Goal: Task Accomplishment & Management: Use online tool/utility

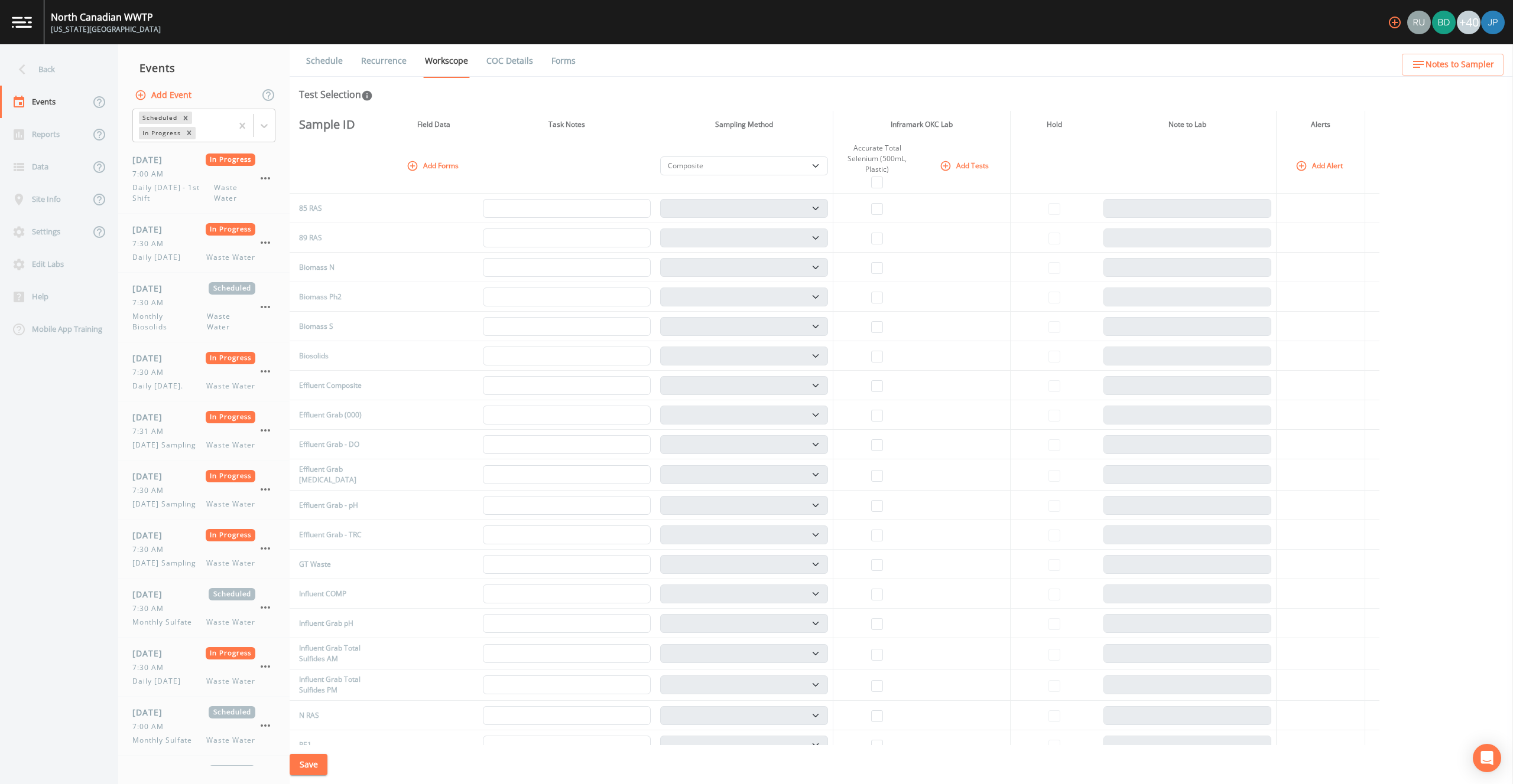
select select "b6a3c313-748b-4795-a028-792ad310bd60"
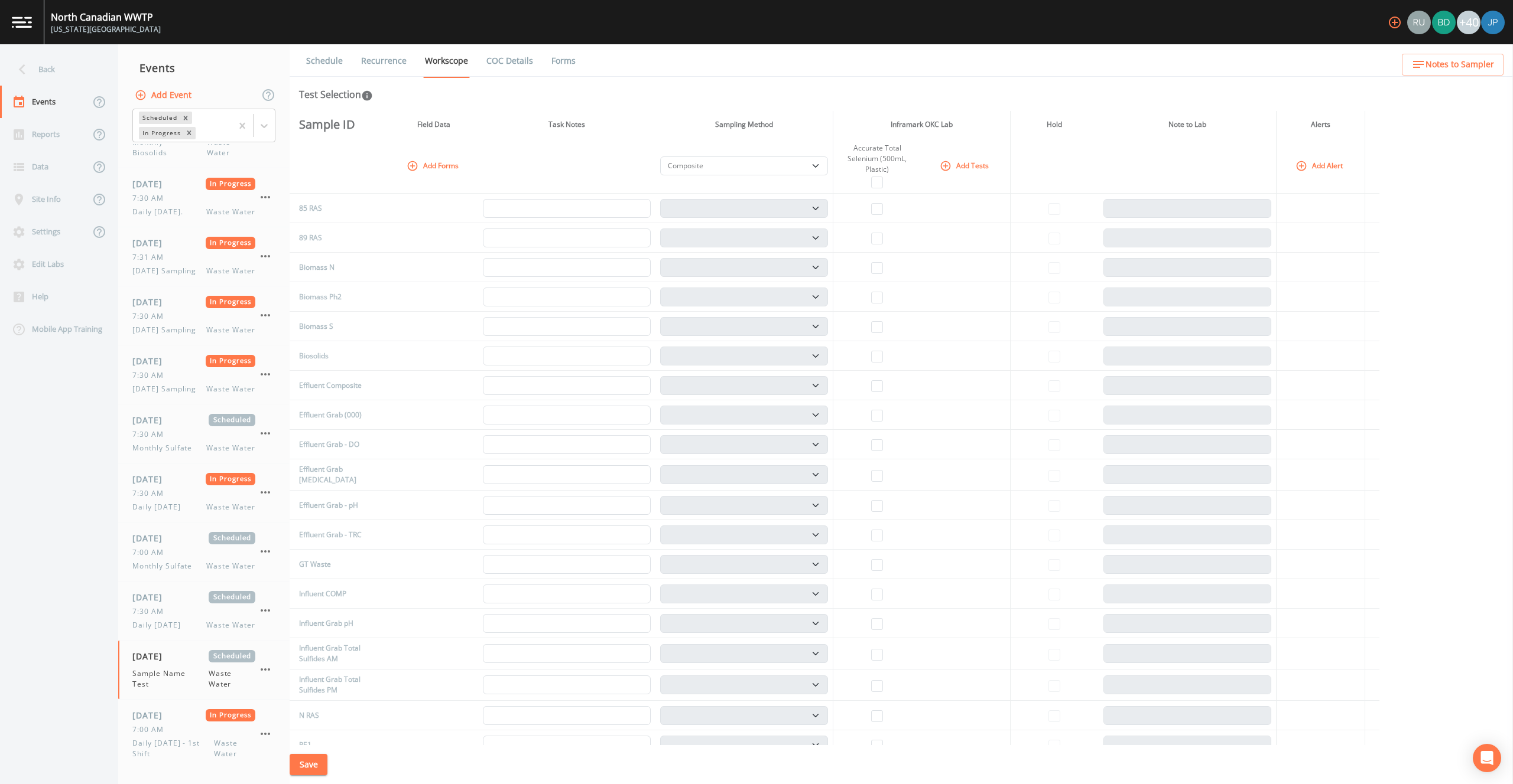
scroll to position [545, 0]
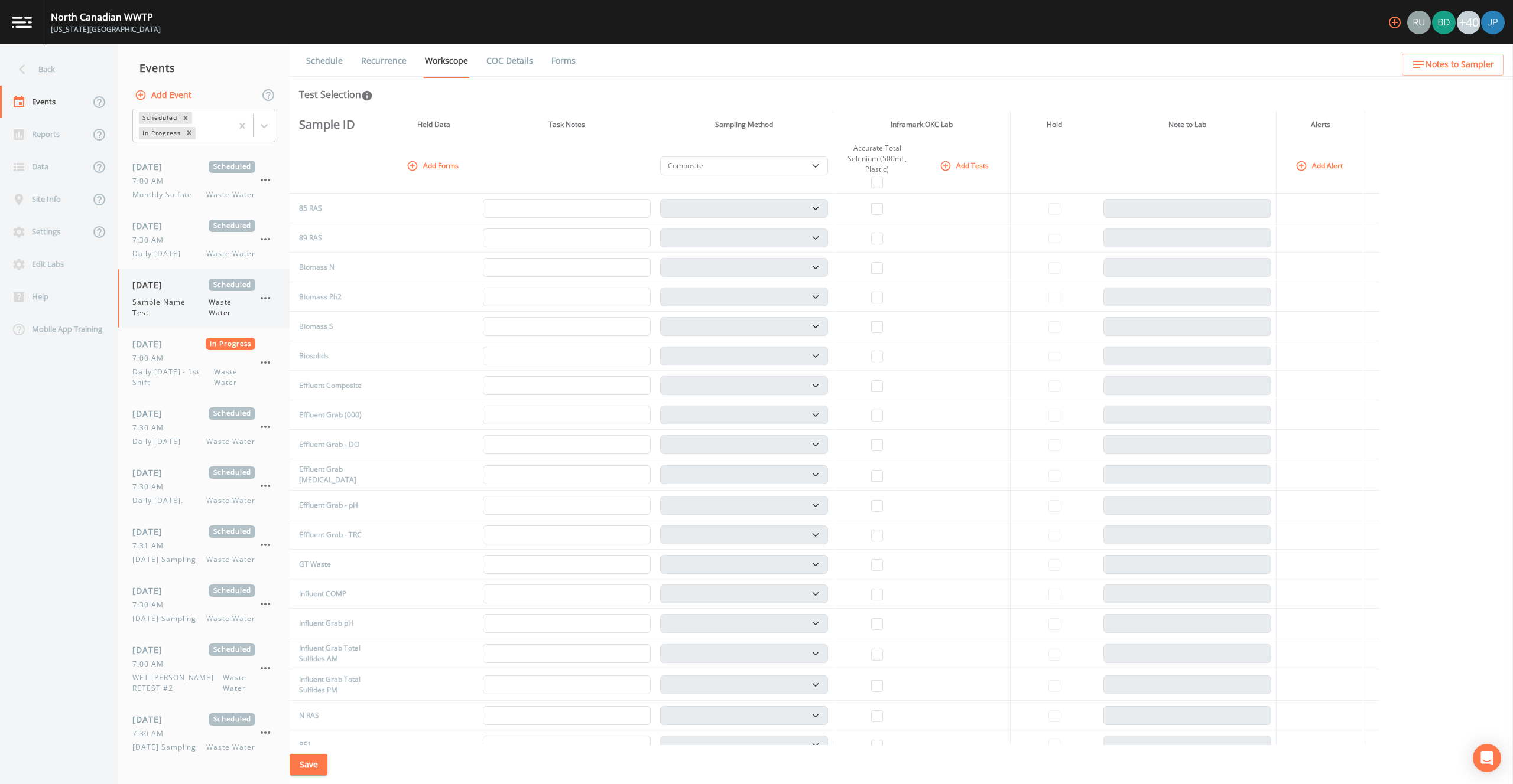
click at [263, 305] on icon "button" at bounding box center [266, 298] width 15 height 15
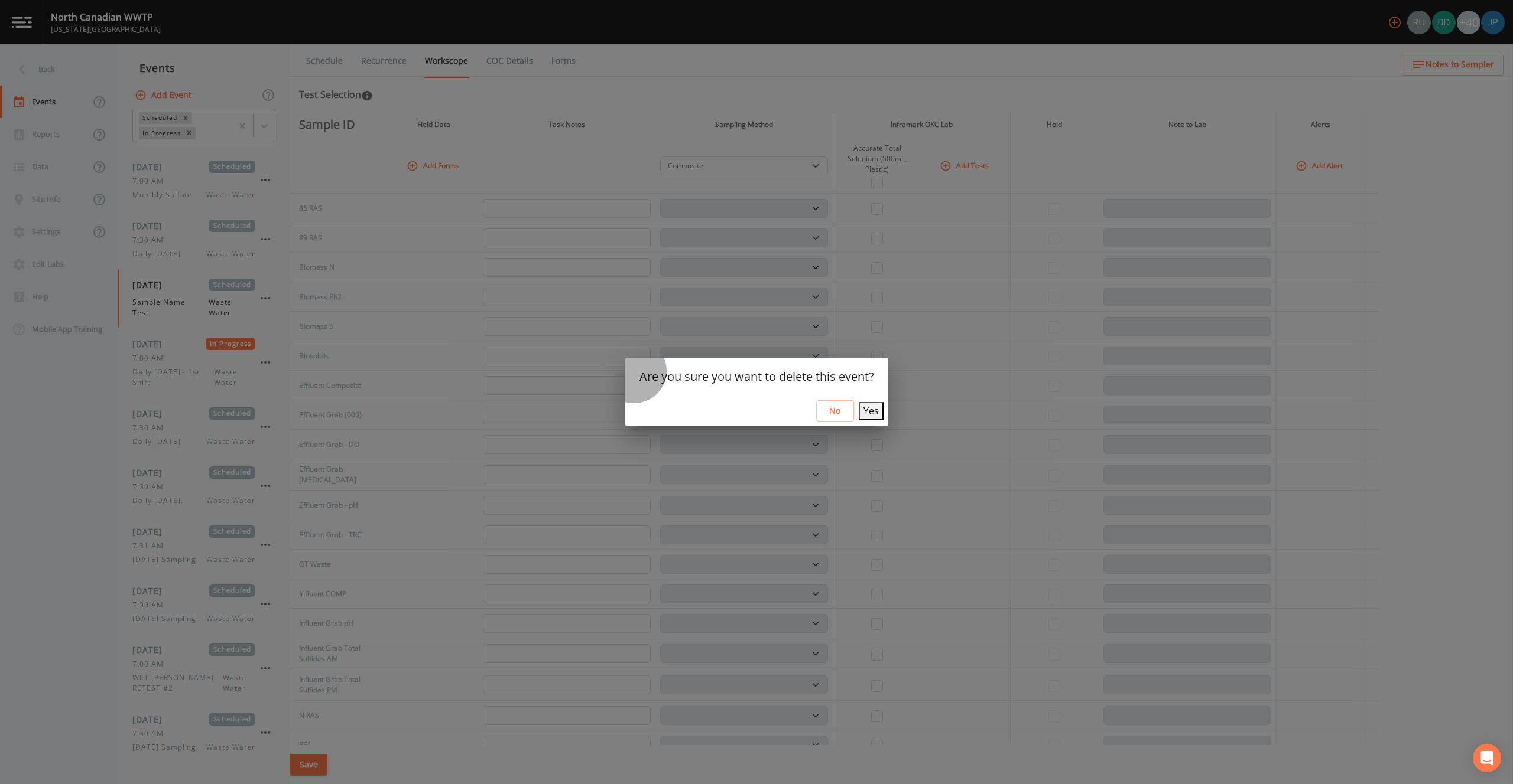
click at [858, 413] on button "Yes" at bounding box center [871, 411] width 25 height 17
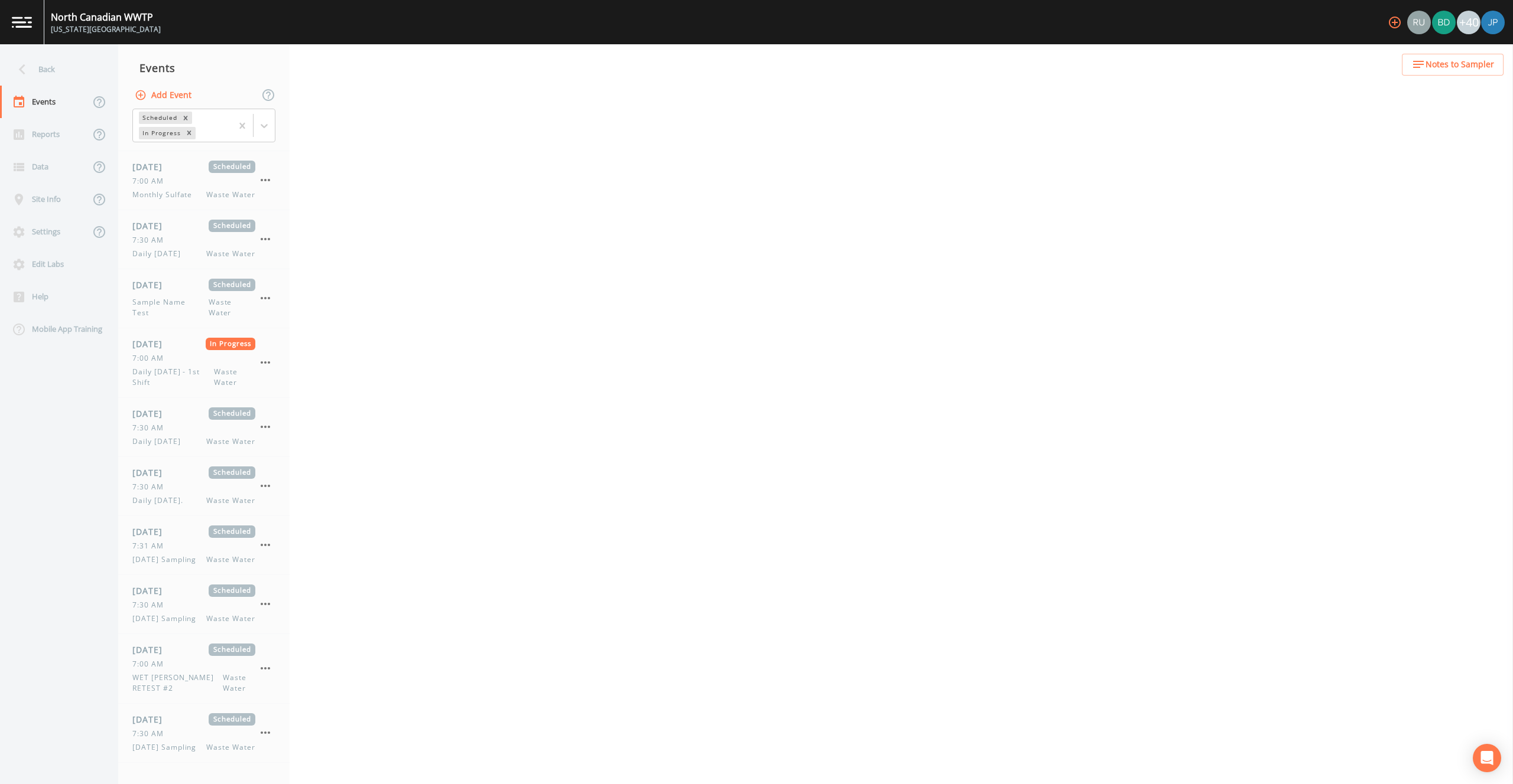
select select "092b3f94-5697-4c94-9891-da161916fdbb"
select select "b6a3c313-748b-4795-a028-792ad310bd60"
select select "092b3f94-5697-4c94-9891-da161916fdbb"
select select "b6a3c313-748b-4795-a028-792ad310bd60"
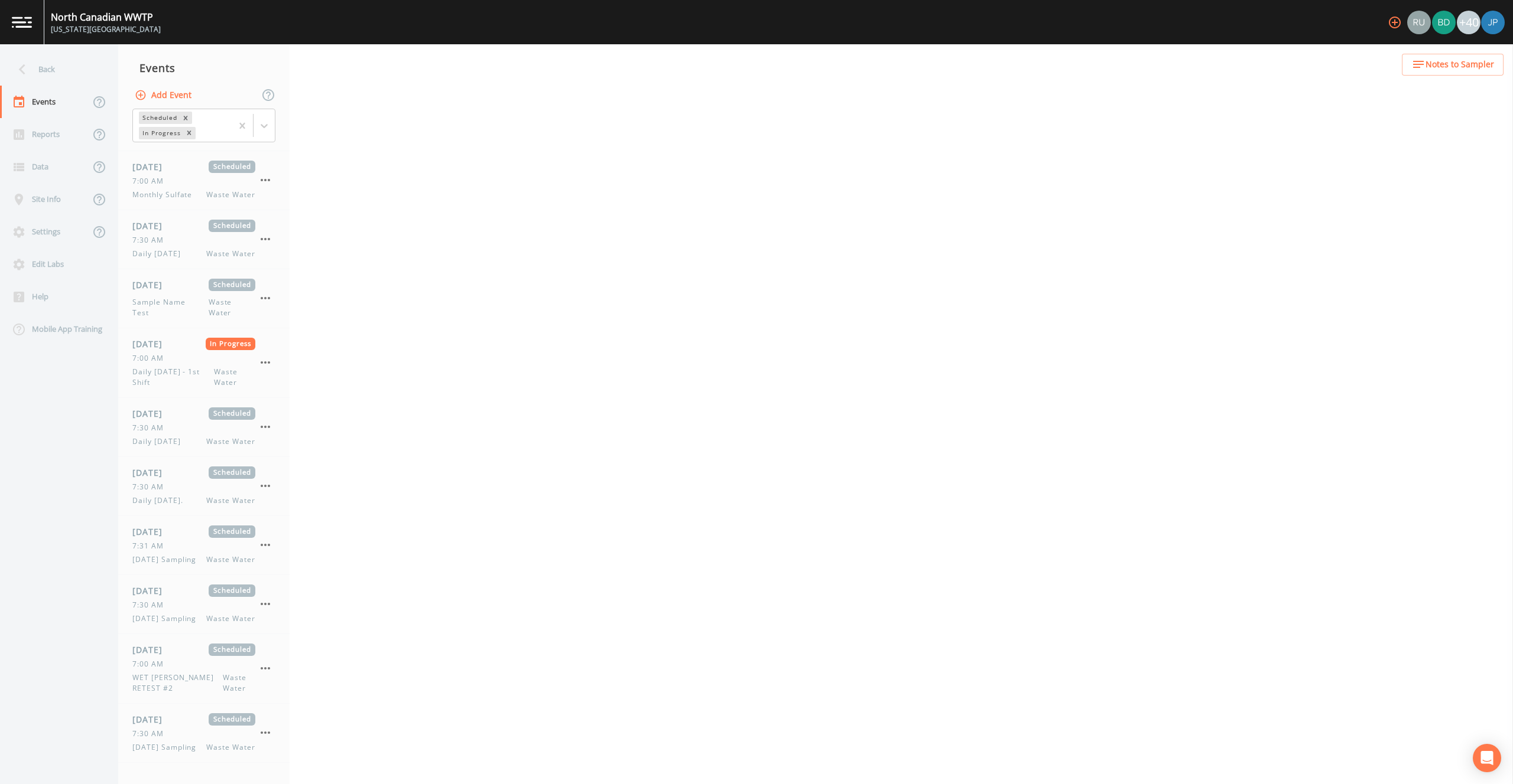
select select "092b3f94-5697-4c94-9891-da161916fdbb"
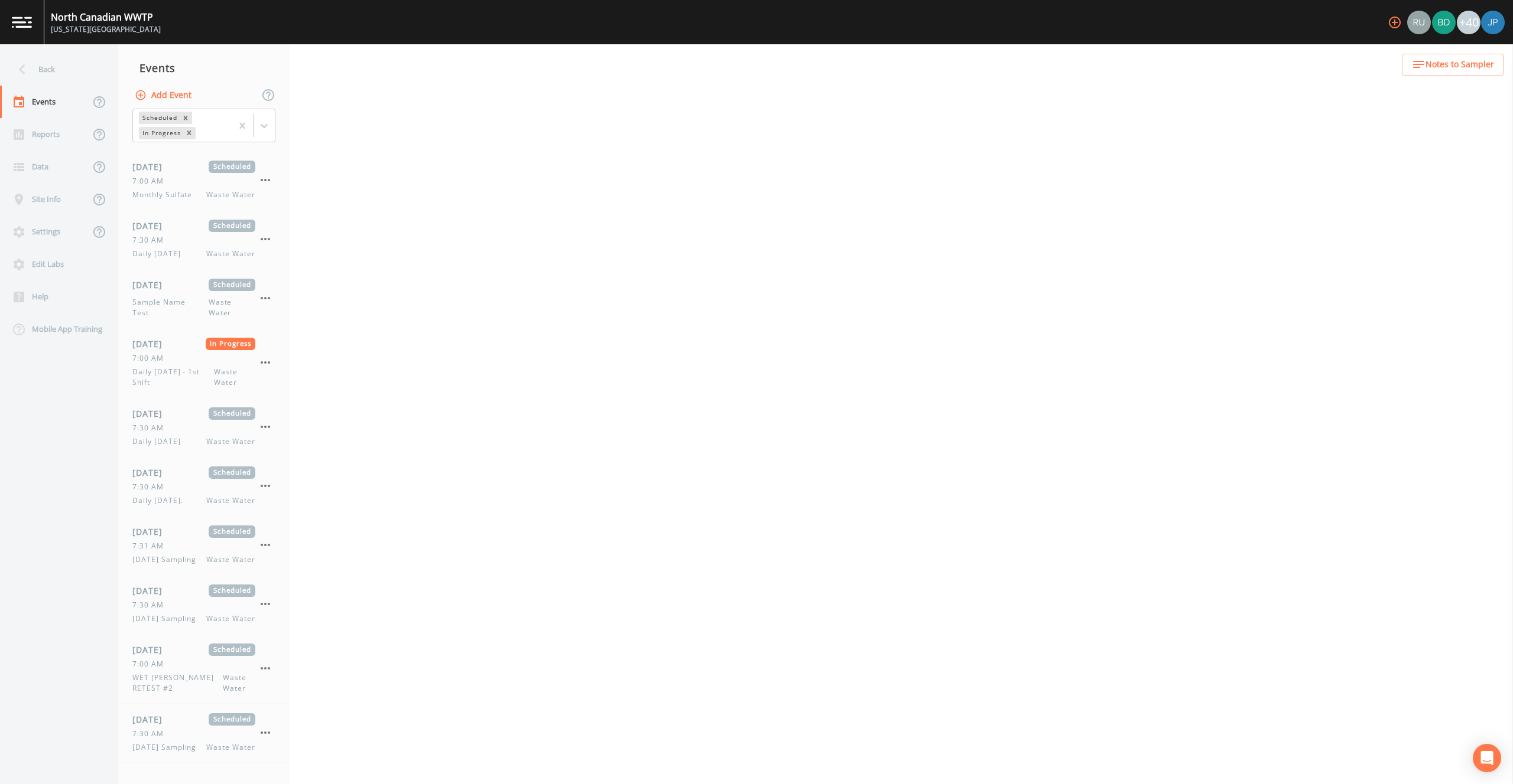
select select "092b3f94-5697-4c94-9891-da161916fdbb"
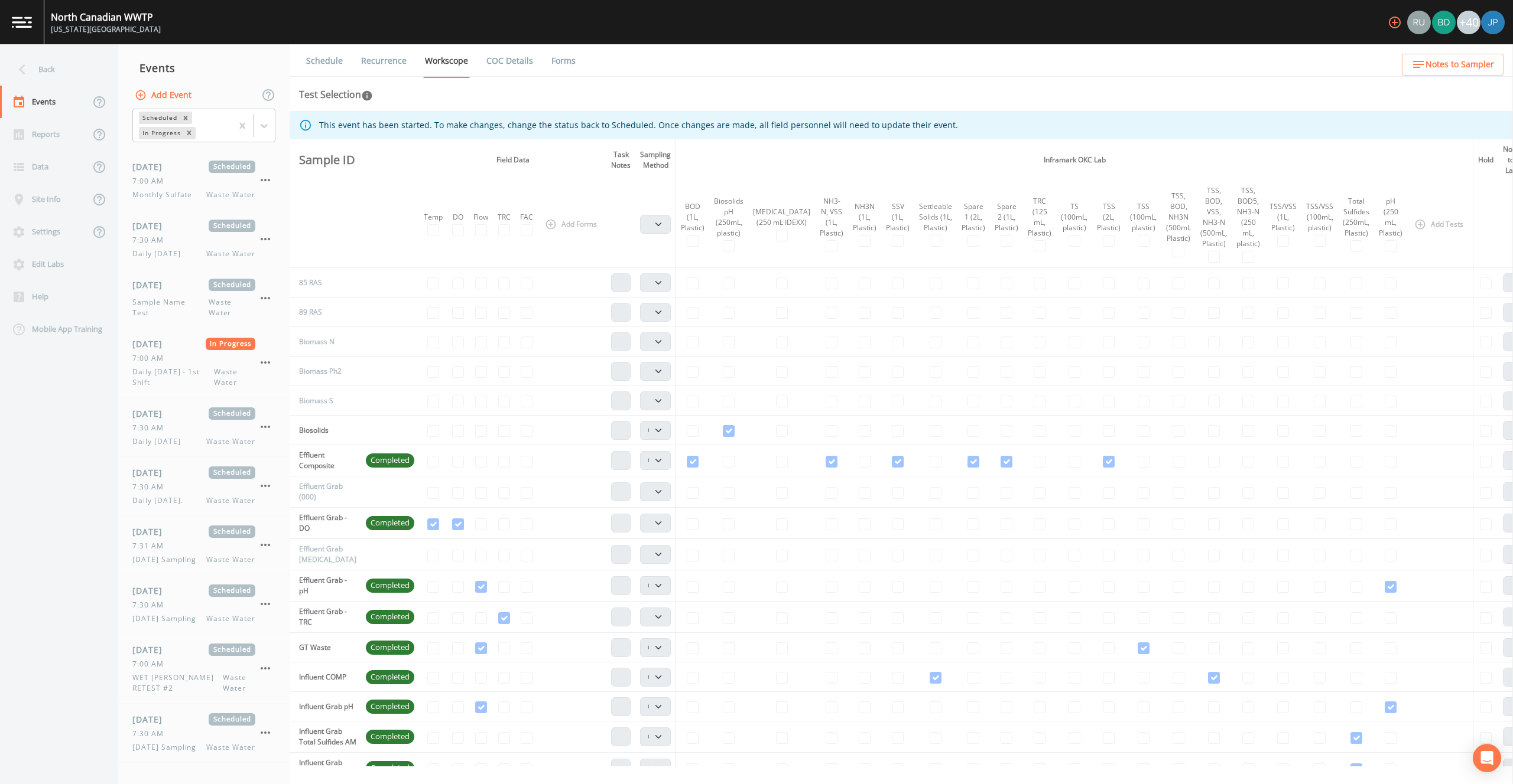
click at [623, 73] on ul "Schedule Recurrence Workscope COC Details Forms" at bounding box center [901, 60] width 1223 height 33
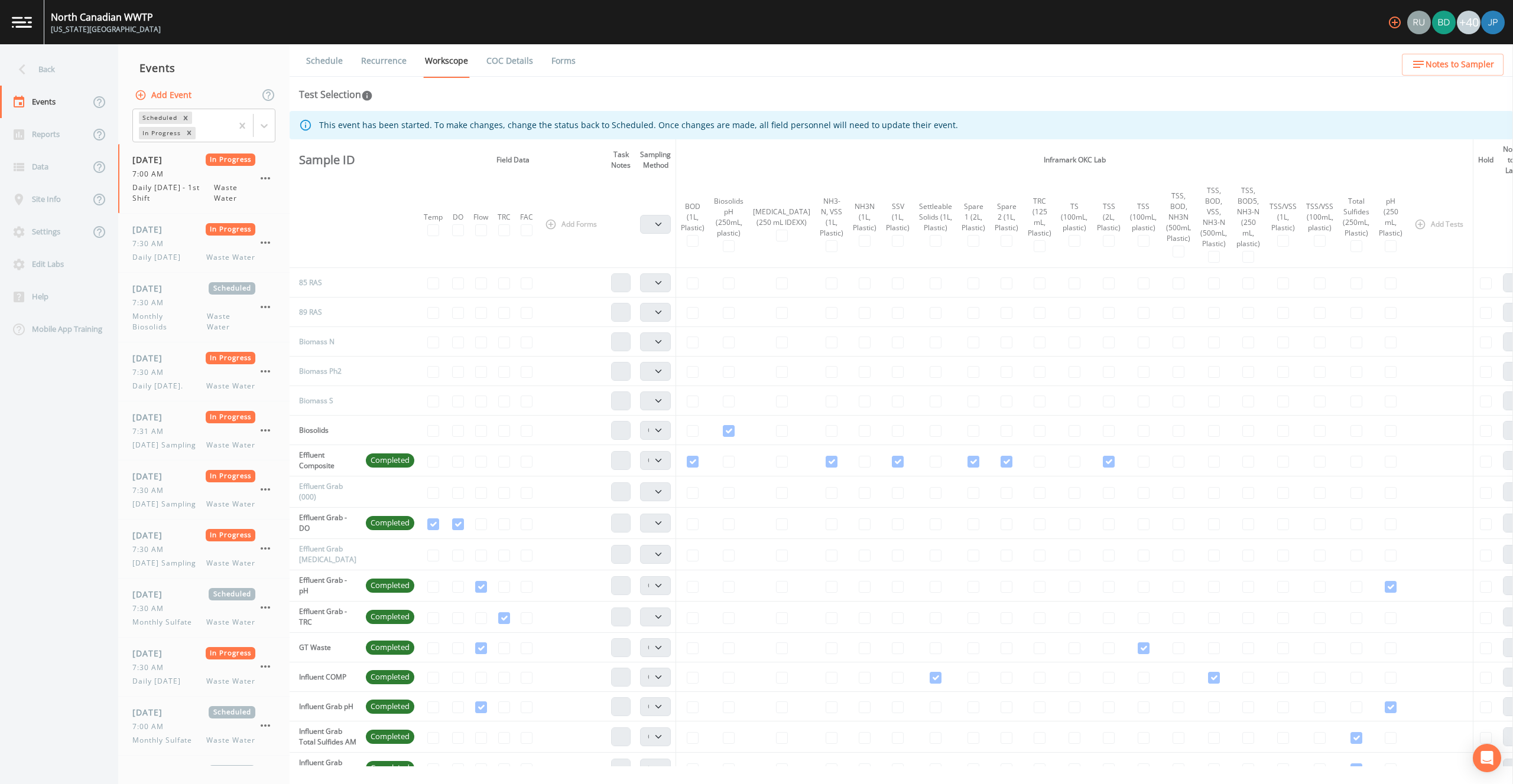
click at [272, 62] on div "Events" at bounding box center [204, 67] width 171 height 30
